Goal: Transaction & Acquisition: Book appointment/travel/reservation

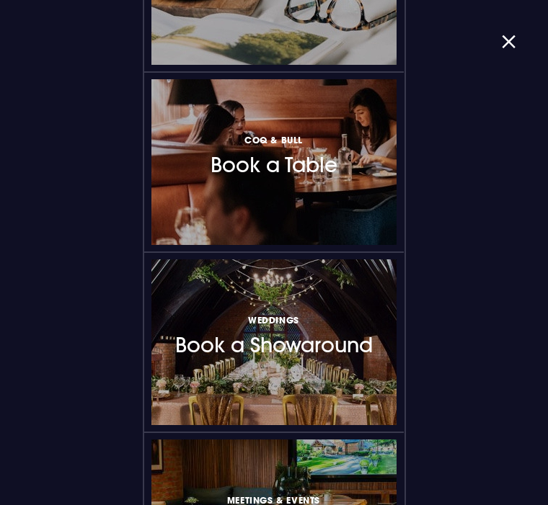
click at [508, 45] on button "button" at bounding box center [515, 42] width 26 height 10
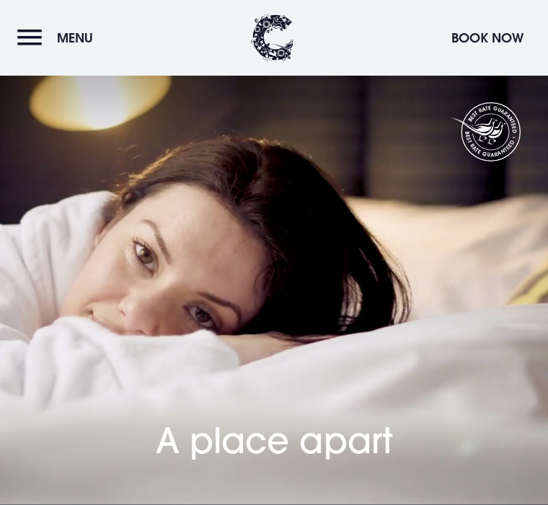
click at [37, 37] on button "Menu" at bounding box center [58, 37] width 83 height 31
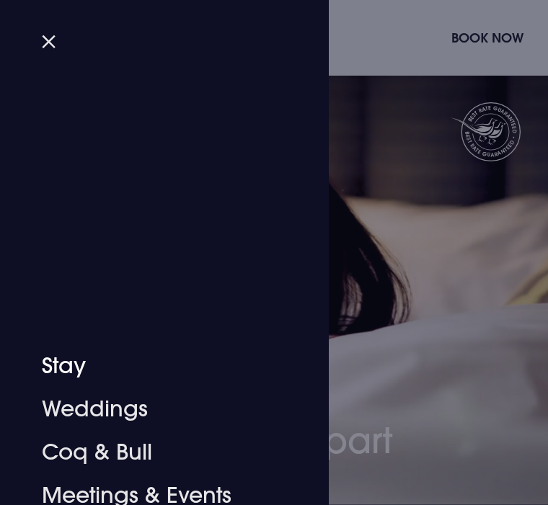
click at [62, 361] on link "Stay" at bounding box center [156, 366] width 228 height 43
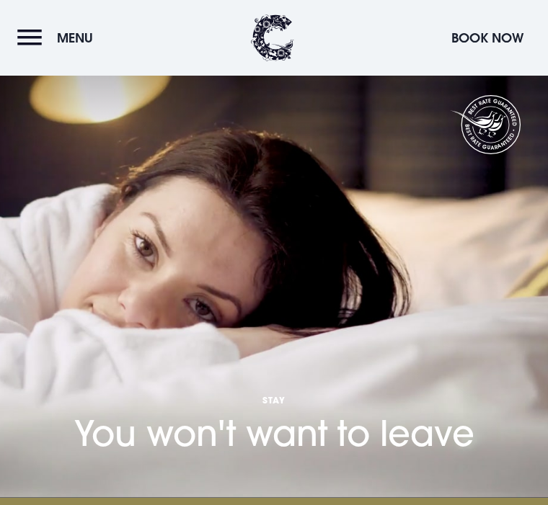
scroll to position [340, 0]
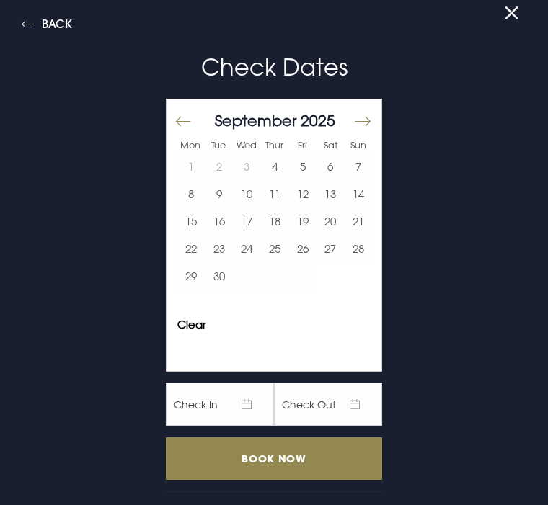
click at [281, 226] on button "18" at bounding box center [275, 221] width 28 height 27
click at [308, 228] on button "19" at bounding box center [302, 221] width 28 height 27
click at [305, 458] on input "Book Now" at bounding box center [274, 459] width 216 height 43
click at [502, 22] on div "Back Check Dates Mon Tue Wed Thur Fri Sat Sun [DATE] 1 2 3 4 5 6 7 8 9 10 11 12…" at bounding box center [274, 252] width 548 height 505
click at [517, 14] on button at bounding box center [518, 13] width 26 height 10
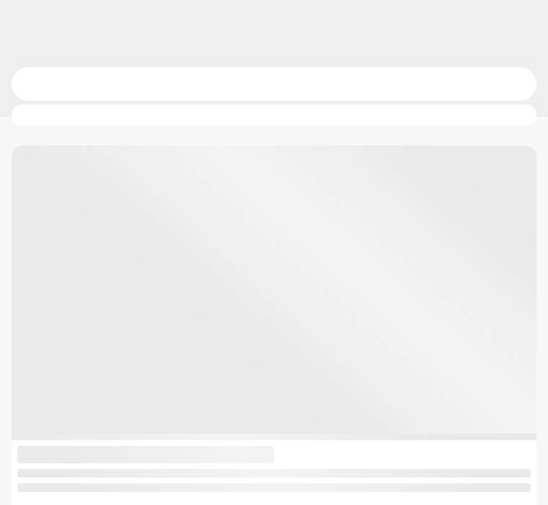
checkbox input "true"
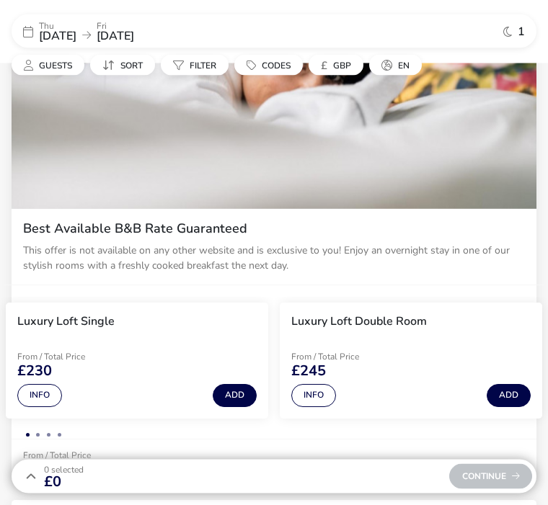
scroll to position [307, 0]
